Goal: Task Accomplishment & Management: Use online tool/utility

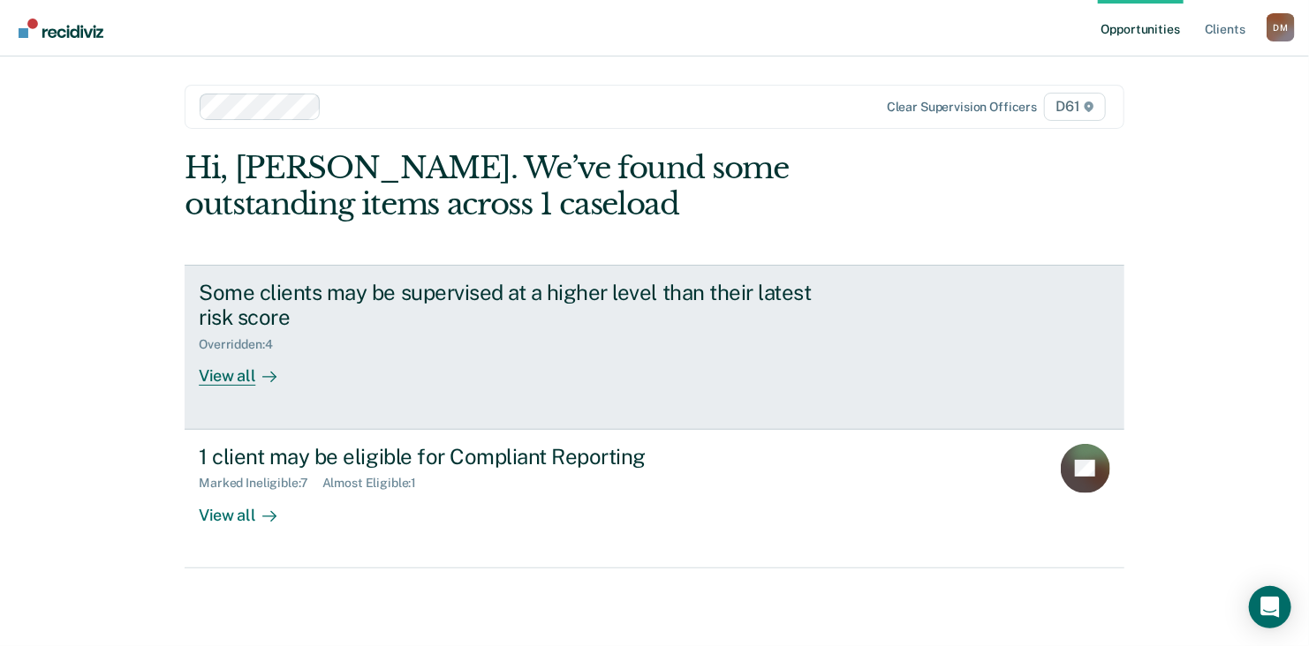
click at [247, 386] on link "Some clients may be supervised at a higher level than their latest risk score O…" at bounding box center [655, 347] width 940 height 165
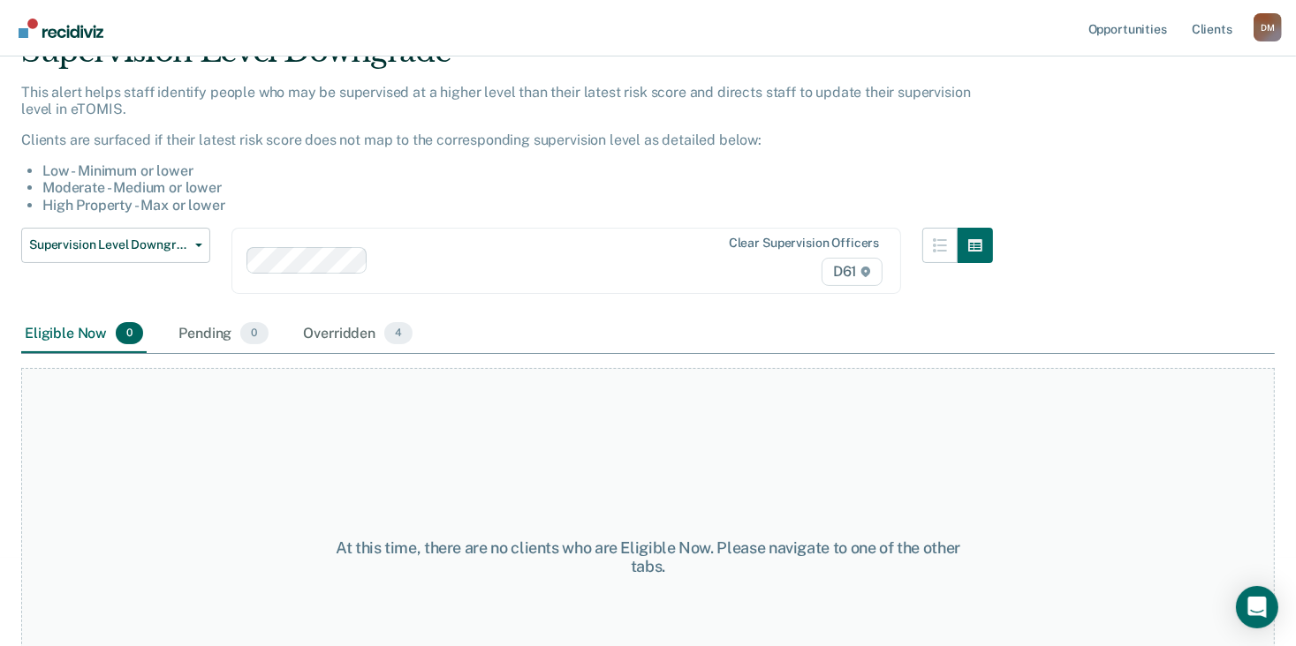
scroll to position [186, 0]
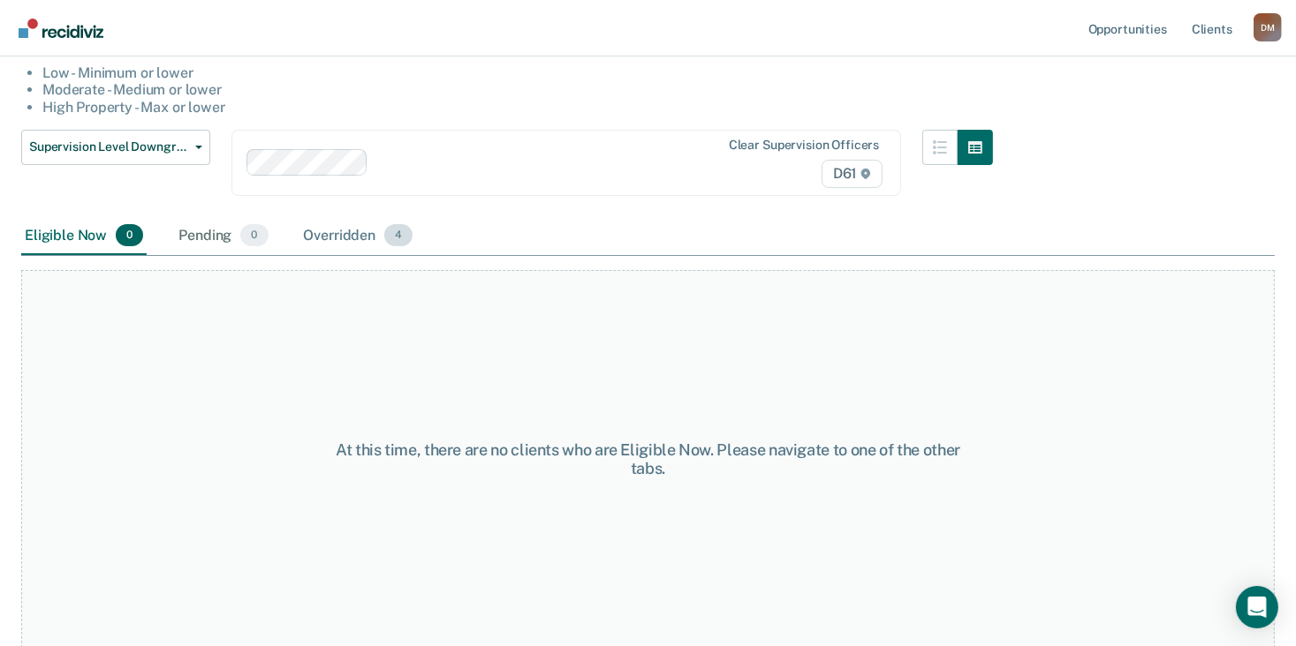
click at [389, 238] on span "4" at bounding box center [398, 235] width 28 height 23
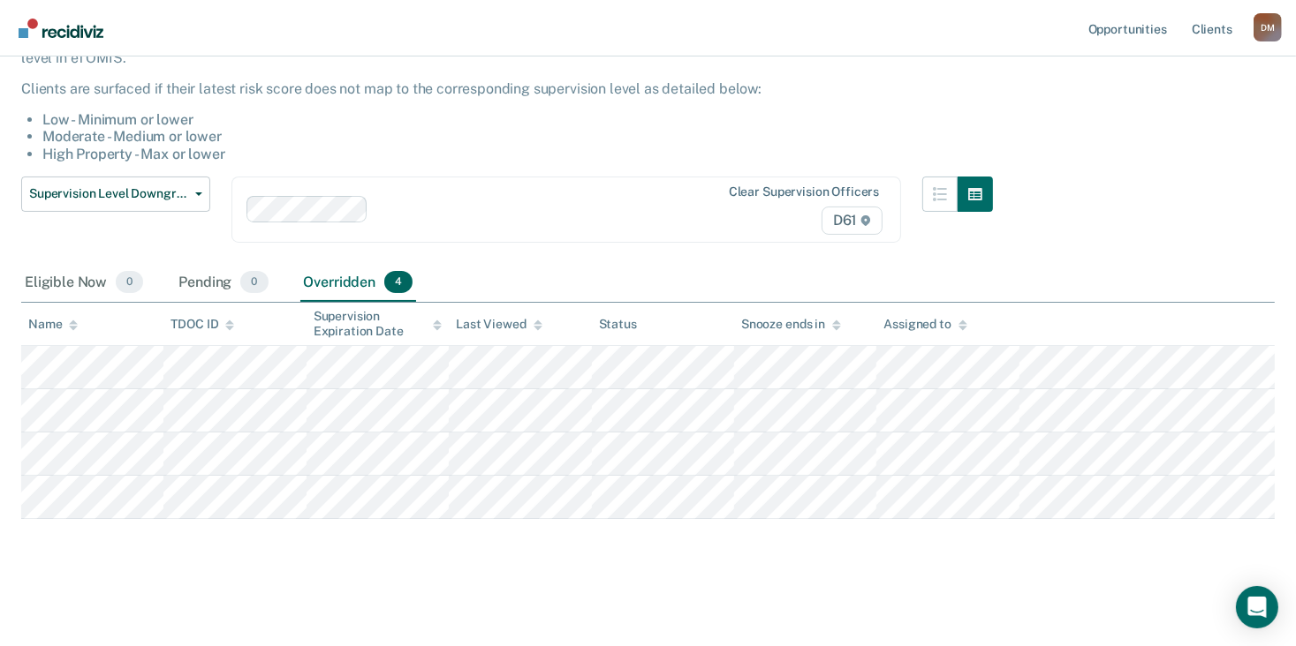
scroll to position [138, 0]
